Goal: Task Accomplishment & Management: Manage account settings

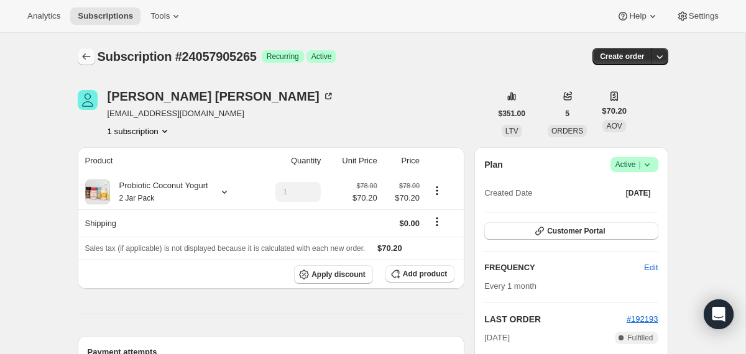
click at [91, 58] on icon "Subscriptions" at bounding box center [86, 56] width 12 height 12
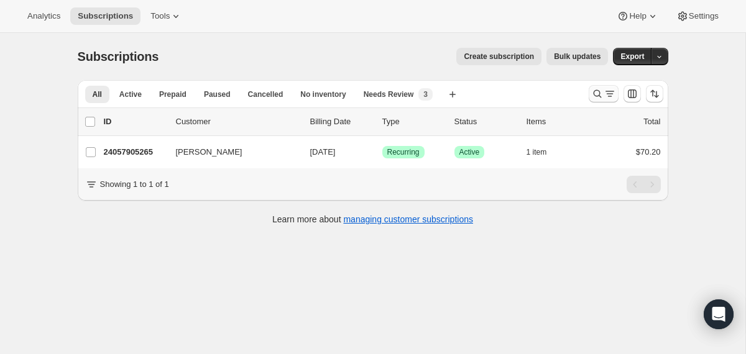
click at [597, 98] on icon "Search and filter results" at bounding box center [597, 94] width 12 height 12
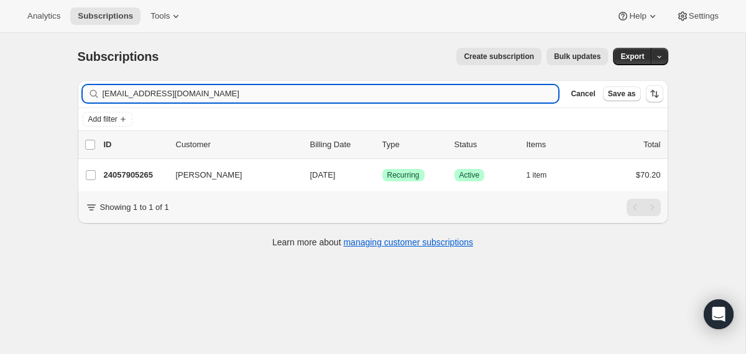
click at [492, 91] on input "[EMAIL_ADDRESS][DOMAIN_NAME]" at bounding box center [331, 93] width 456 height 17
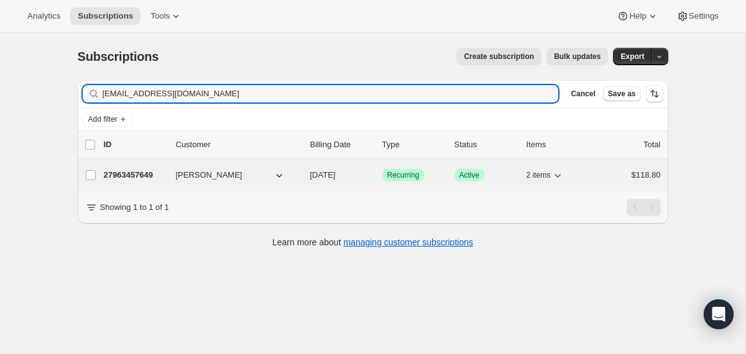
type input "[EMAIL_ADDRESS][DOMAIN_NAME]"
click at [307, 179] on div "27963457649 [PERSON_NAME] [DATE] Success Recurring Success Active 2 items $118.…" at bounding box center [382, 175] width 557 height 17
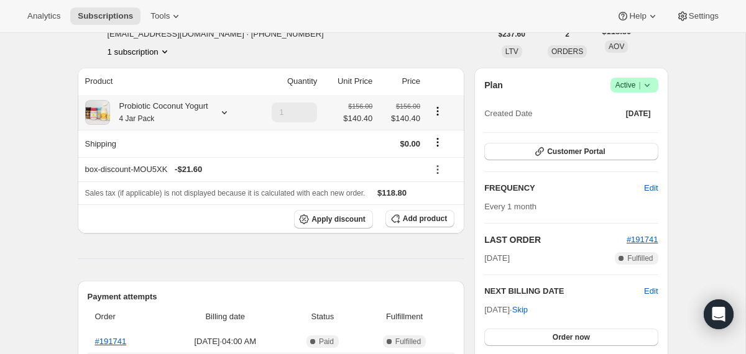
scroll to position [58, 0]
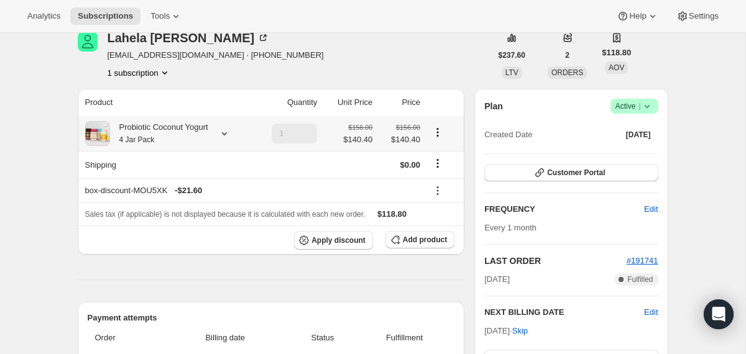
click at [221, 133] on div at bounding box center [221, 133] width 17 height 12
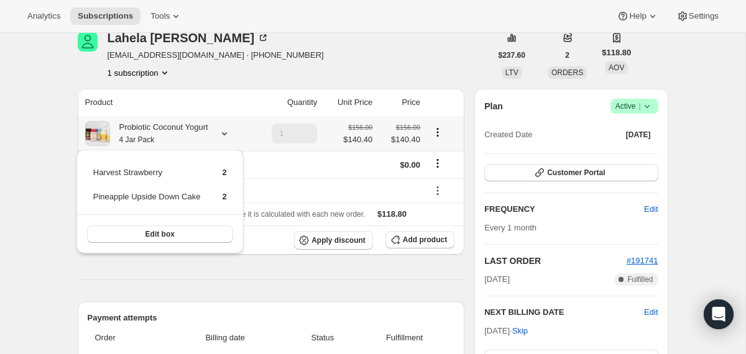
click at [221, 133] on div at bounding box center [221, 133] width 17 height 12
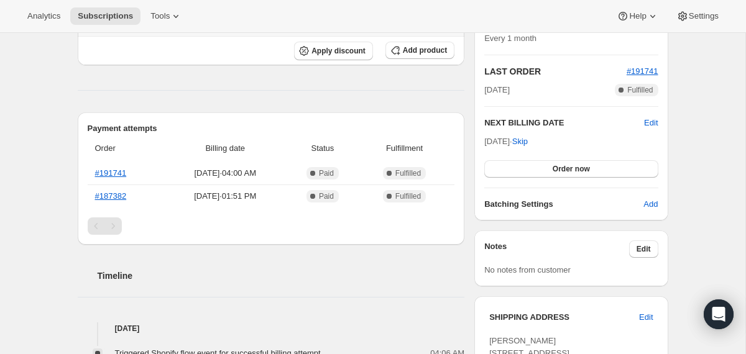
scroll to position [251, 0]
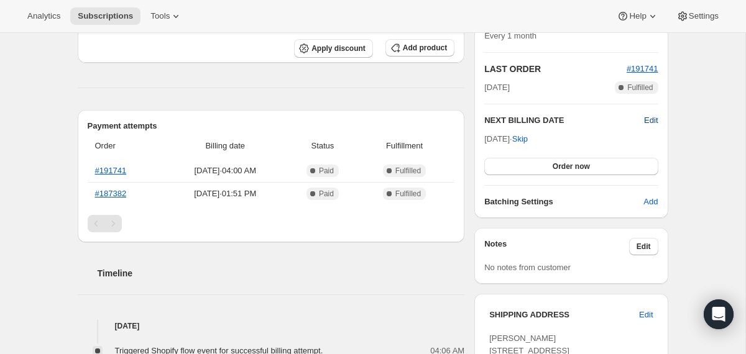
click at [644, 119] on span "Edit" at bounding box center [651, 120] width 14 height 12
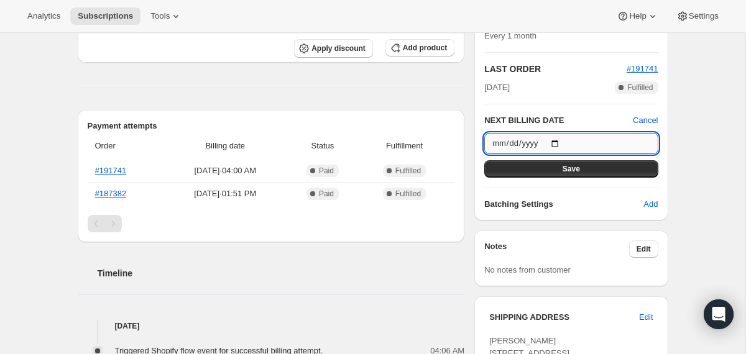
click at [559, 142] on input "[DATE]" at bounding box center [570, 143] width 173 height 21
type input "[DATE]"
click at [520, 165] on button "Save" at bounding box center [570, 168] width 173 height 17
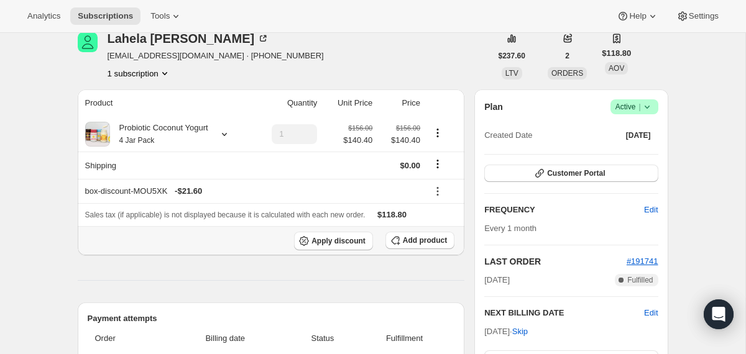
scroll to position [0, 0]
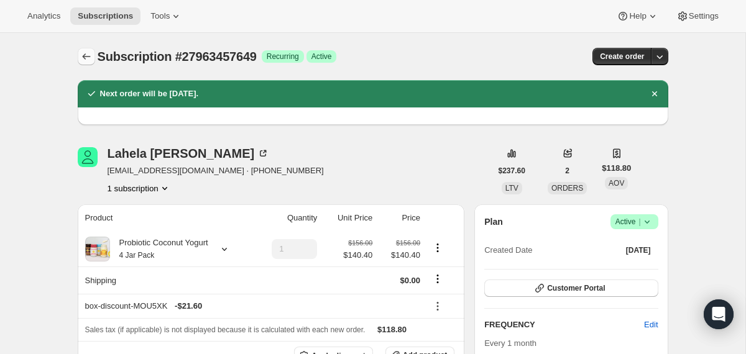
click at [83, 54] on icon "Subscriptions" at bounding box center [86, 56] width 12 height 12
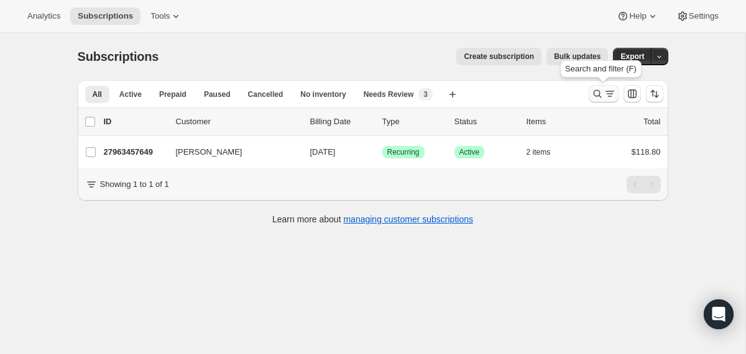
click at [591, 90] on icon "Search and filter results" at bounding box center [597, 94] width 12 height 12
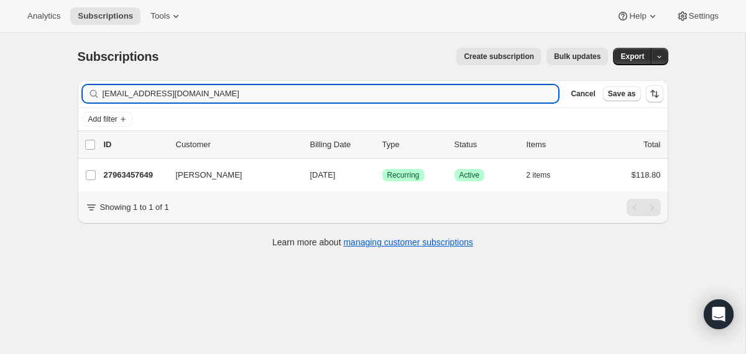
click at [471, 101] on input "[EMAIL_ADDRESS][DOMAIN_NAME]" at bounding box center [331, 93] width 456 height 17
click at [471, 98] on input "[EMAIL_ADDRESS][DOMAIN_NAME]" at bounding box center [331, 93] width 456 height 17
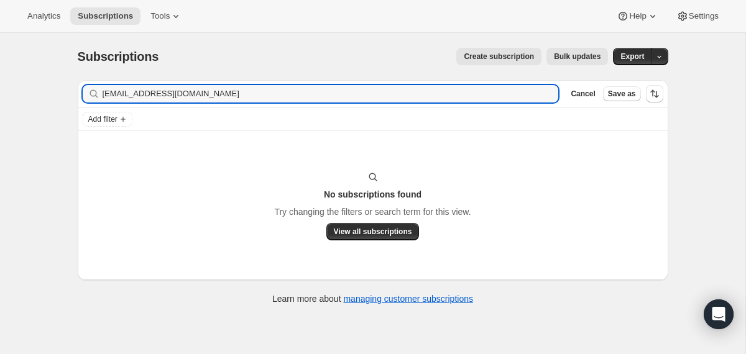
type input "[EMAIL_ADDRESS][DOMAIN_NAME]"
